Goal: Task Accomplishment & Management: Manage account settings

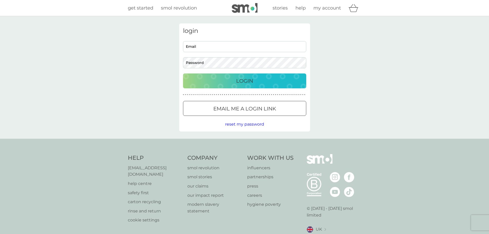
type input "[EMAIL_ADDRESS][DOMAIN_NAME]"
click at [235, 78] on div "Login" at bounding box center [244, 81] width 113 height 8
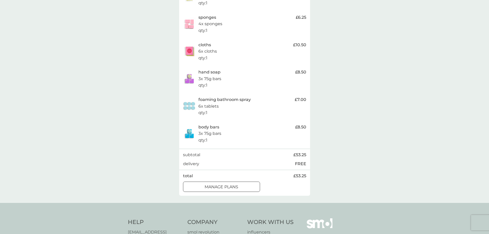
scroll to position [154, 0]
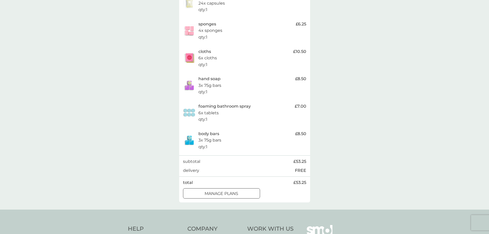
click at [234, 192] on p "manage plans" at bounding box center [222, 193] width 34 height 7
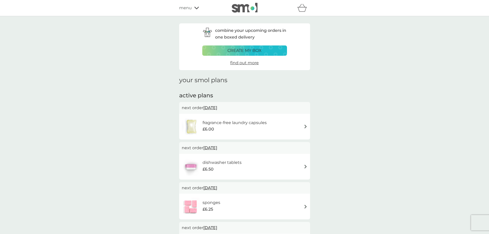
click at [213, 108] on span "12 Oct 2025" at bounding box center [210, 108] width 14 height 10
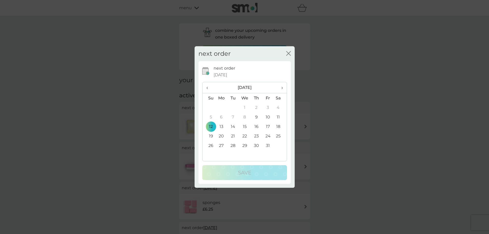
click at [282, 88] on span "›" at bounding box center [279, 87] width 5 height 11
click at [245, 126] on td "12" at bounding box center [245, 126] width 12 height 9
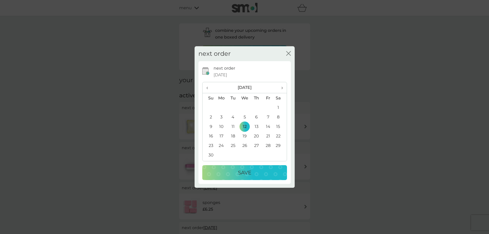
click at [249, 172] on p "Save" at bounding box center [244, 172] width 13 height 8
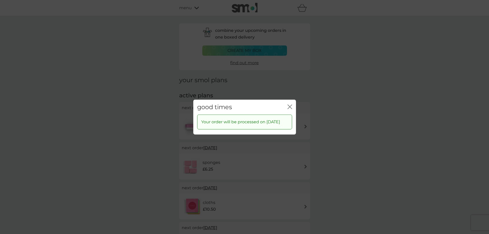
click at [290, 104] on icon "close" at bounding box center [289, 106] width 5 height 5
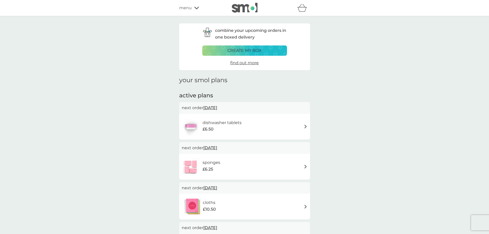
click at [305, 126] on img at bounding box center [306, 126] width 4 height 4
click at [214, 107] on span "12 Oct 2025" at bounding box center [210, 108] width 14 height 10
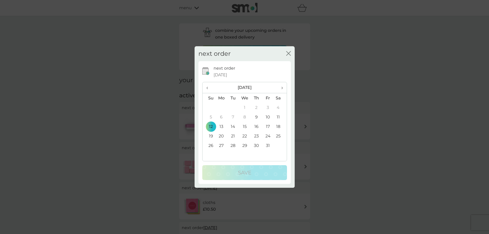
click at [282, 87] on span "›" at bounding box center [279, 87] width 5 height 11
click at [245, 125] on td "12" at bounding box center [245, 126] width 12 height 9
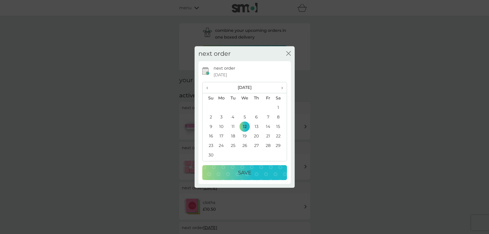
click at [249, 172] on p "Save" at bounding box center [244, 172] width 13 height 8
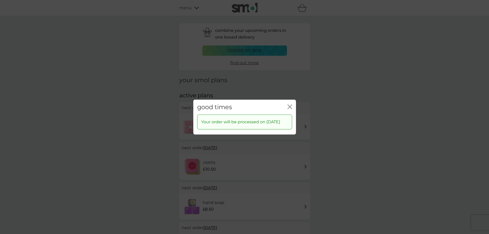
click at [289, 104] on icon "close" at bounding box center [289, 106] width 5 height 5
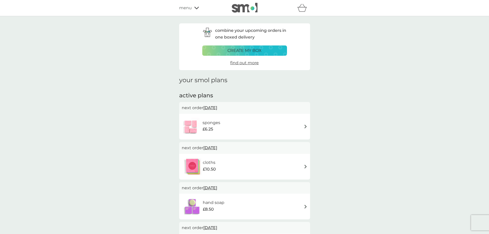
click at [214, 107] on span "12 Oct 2025" at bounding box center [210, 108] width 14 height 10
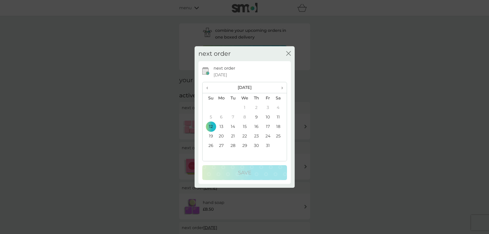
click at [281, 87] on span "›" at bounding box center [279, 87] width 5 height 11
click at [245, 126] on td "14" at bounding box center [245, 126] width 12 height 9
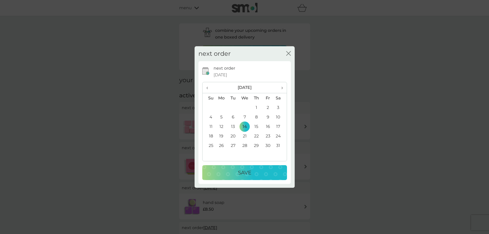
click at [246, 172] on p "Save" at bounding box center [244, 172] width 13 height 8
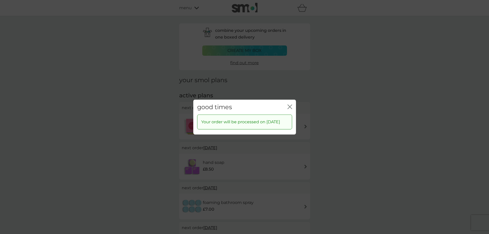
click at [290, 104] on icon "close" at bounding box center [291, 106] width 2 height 4
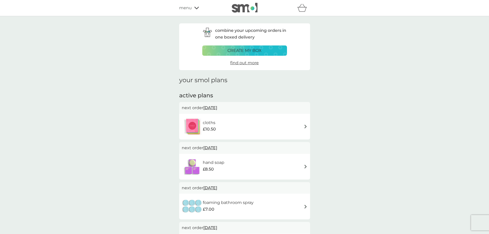
click at [214, 107] on span "12 Oct 2025" at bounding box center [210, 108] width 14 height 10
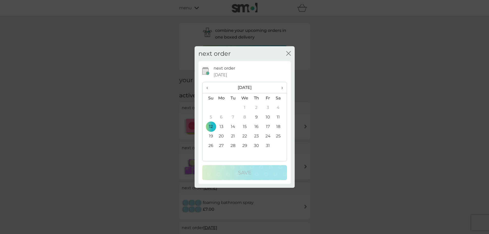
click at [282, 89] on span "›" at bounding box center [279, 87] width 5 height 11
click at [244, 125] on td "14" at bounding box center [245, 126] width 12 height 9
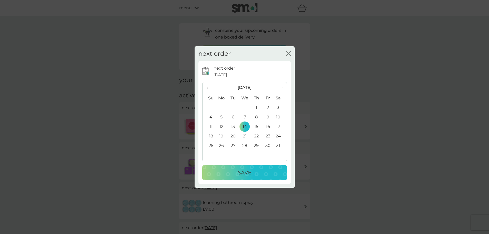
click at [246, 171] on p "Save" at bounding box center [244, 172] width 13 height 8
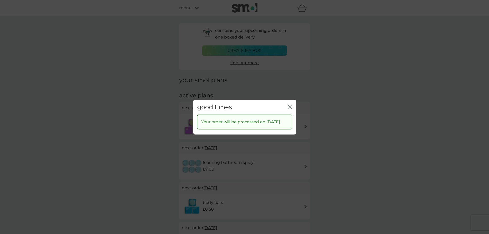
click at [290, 104] on icon "close" at bounding box center [289, 106] width 5 height 5
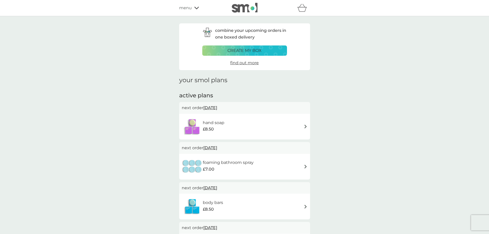
click at [216, 108] on span "12 Oct 2025" at bounding box center [210, 108] width 14 height 10
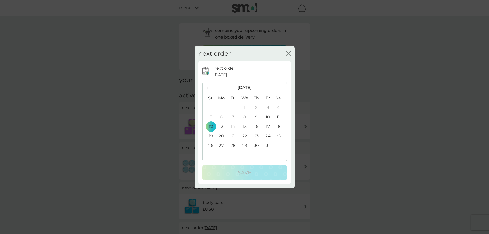
click at [282, 86] on span "›" at bounding box center [279, 87] width 5 height 11
click at [245, 125] on td "12" at bounding box center [245, 126] width 12 height 9
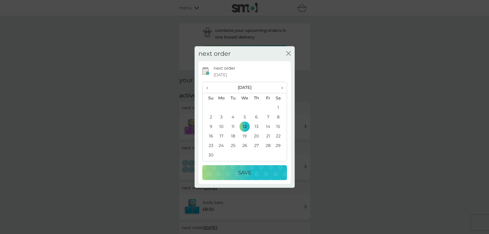
click at [246, 174] on p "Save" at bounding box center [244, 172] width 13 height 8
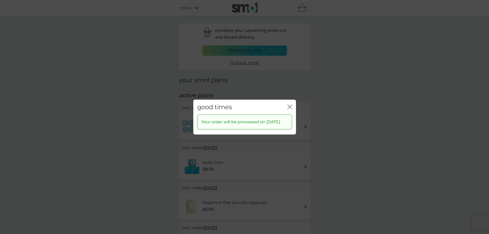
click at [288, 104] on icon "close" at bounding box center [289, 106] width 2 height 4
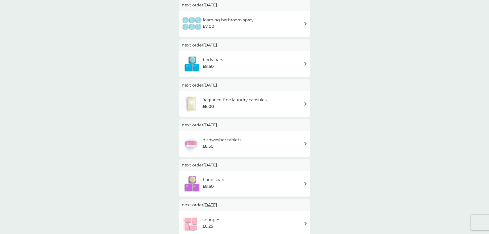
scroll to position [51, 0]
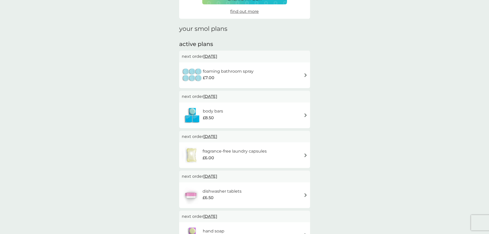
click at [217, 56] on span "12 Oct 2025" at bounding box center [210, 56] width 14 height 10
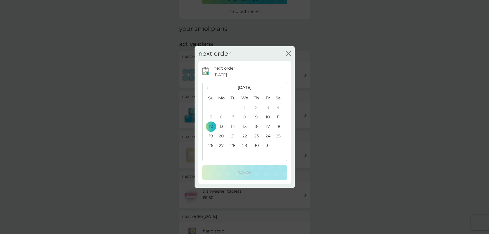
click at [282, 88] on span "›" at bounding box center [279, 87] width 5 height 11
click at [244, 126] on td "12" at bounding box center [245, 126] width 12 height 9
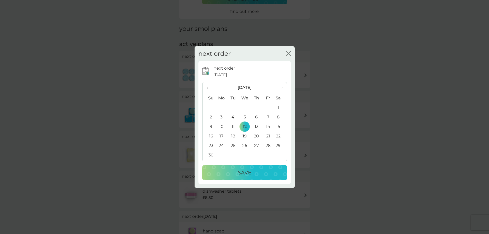
click at [247, 173] on p "Save" at bounding box center [244, 172] width 13 height 8
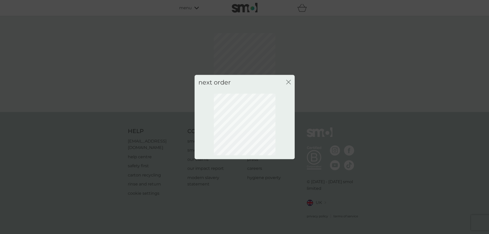
scroll to position [0, 0]
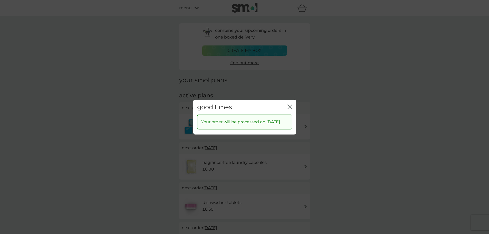
click at [288, 104] on icon "close" at bounding box center [289, 106] width 2 height 4
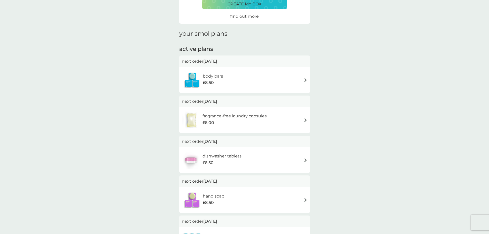
scroll to position [51, 0]
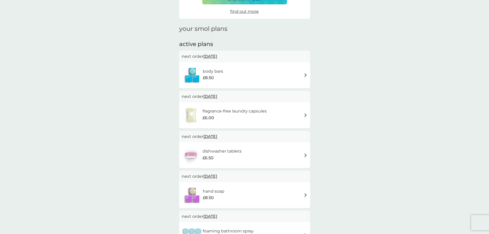
click at [217, 57] on span "12 Oct 2025" at bounding box center [210, 56] width 14 height 10
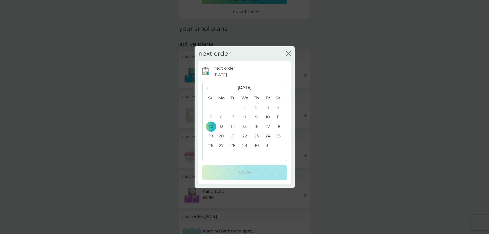
click at [281, 87] on span "›" at bounding box center [279, 87] width 5 height 11
click at [245, 125] on td "14" at bounding box center [245, 126] width 12 height 9
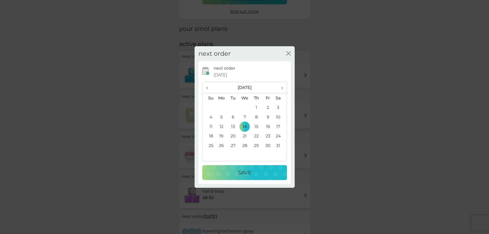
click at [248, 170] on p "Save" at bounding box center [244, 172] width 13 height 8
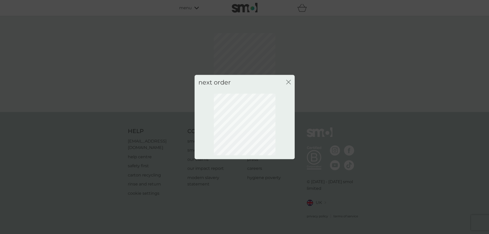
scroll to position [0, 0]
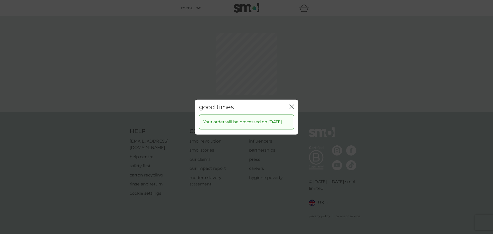
click at [291, 104] on icon "close" at bounding box center [291, 106] width 5 height 5
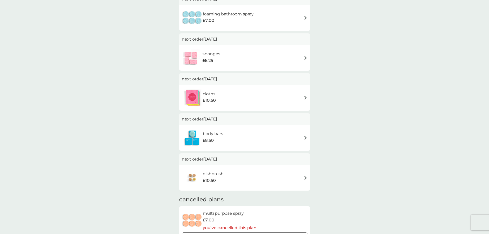
scroll to position [231, 0]
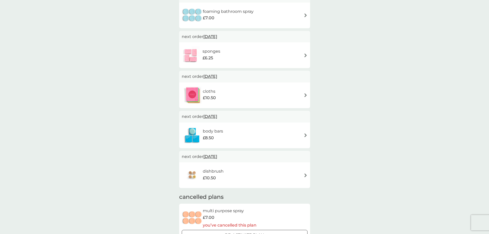
click at [215, 156] on span "9 May 2026" at bounding box center [210, 156] width 14 height 10
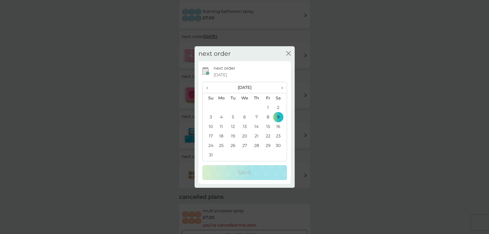
click at [208, 88] on span "‹" at bounding box center [208, 87] width 5 height 11
click at [207, 88] on span "‹" at bounding box center [208, 87] width 5 height 11
click at [245, 127] on td "14" at bounding box center [245, 126] width 12 height 9
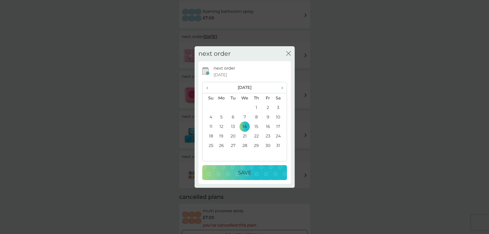
click at [252, 171] on div "Save" at bounding box center [244, 172] width 74 height 8
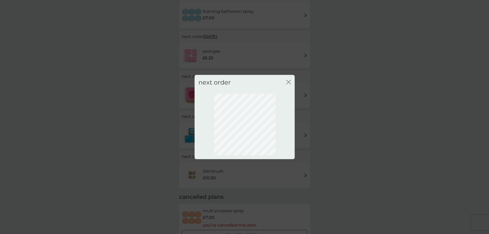
scroll to position [0, 0]
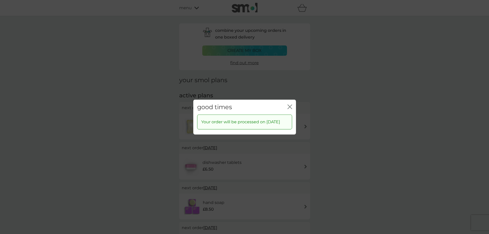
click at [290, 104] on icon "close" at bounding box center [289, 106] width 5 height 5
